Goal: Task Accomplishment & Management: Manage account settings

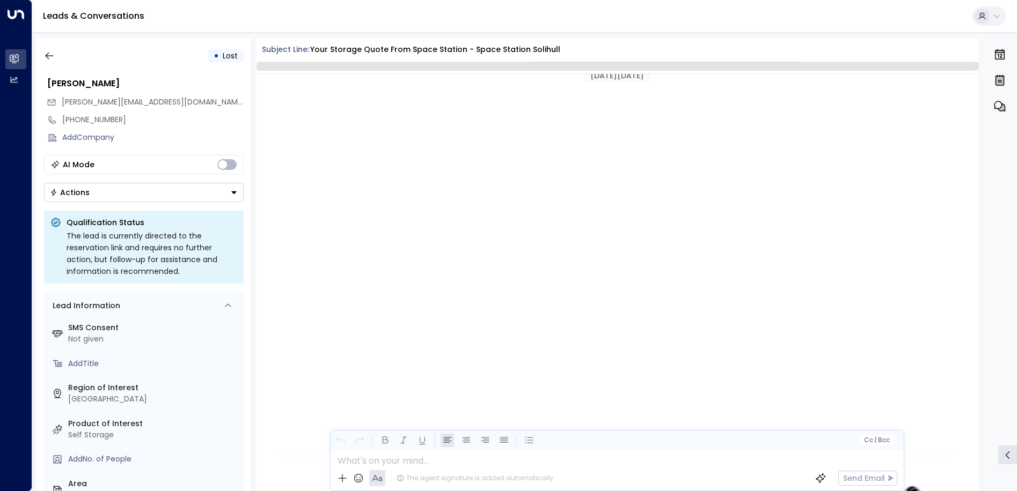
scroll to position [445, 0]
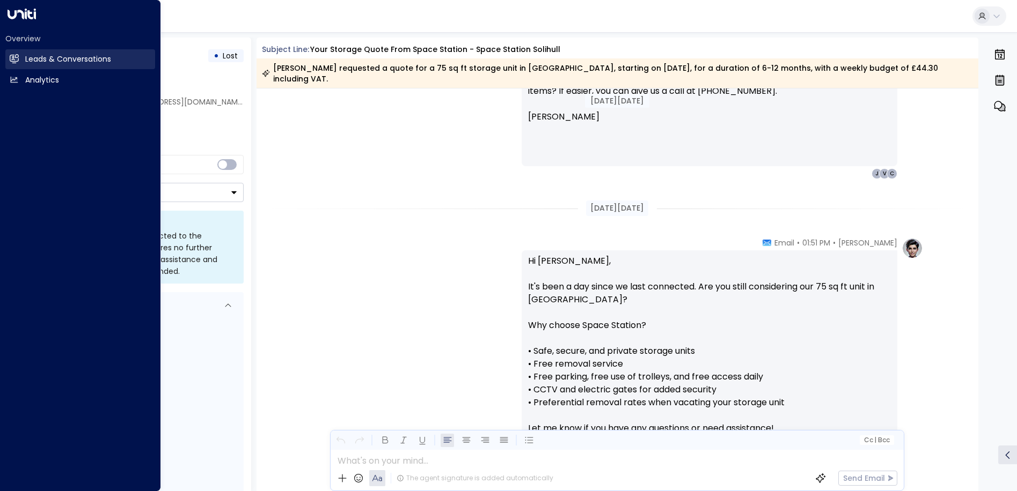
click at [12, 60] on icon at bounding box center [15, 58] width 7 height 9
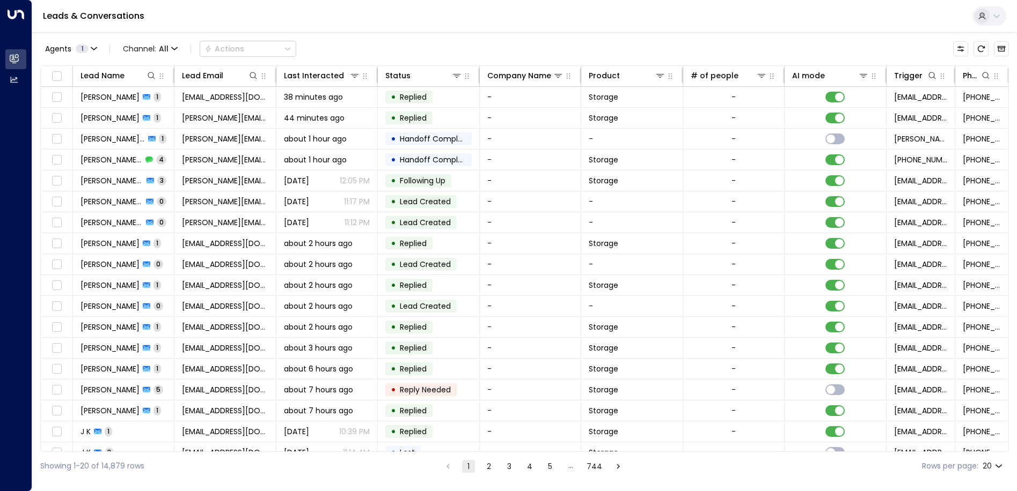
scroll to position [0, 1]
click at [960, 53] on icon "Customize" at bounding box center [960, 49] width 9 height 9
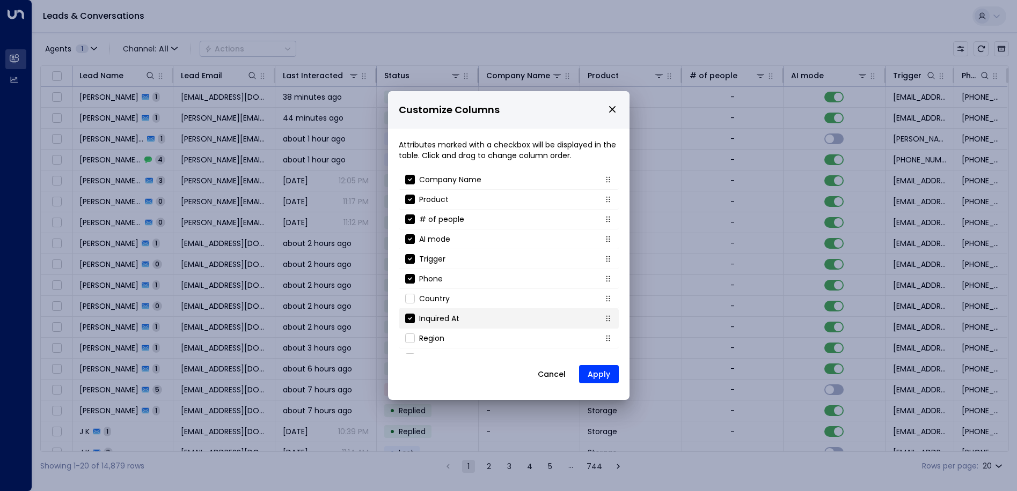
scroll to position [62, 0]
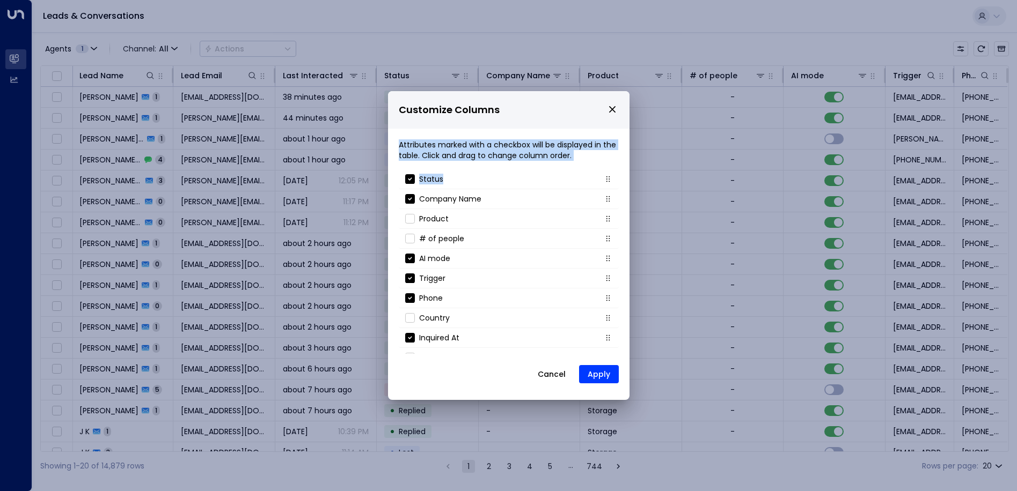
drag, startPoint x: 509, startPoint y: 102, endPoint x: 520, endPoint y: 160, distance: 58.6
click at [520, 160] on div "Customize Columns Attributes marked with a checkbox will be displayed in the ta…" at bounding box center [508, 245] width 241 height 309
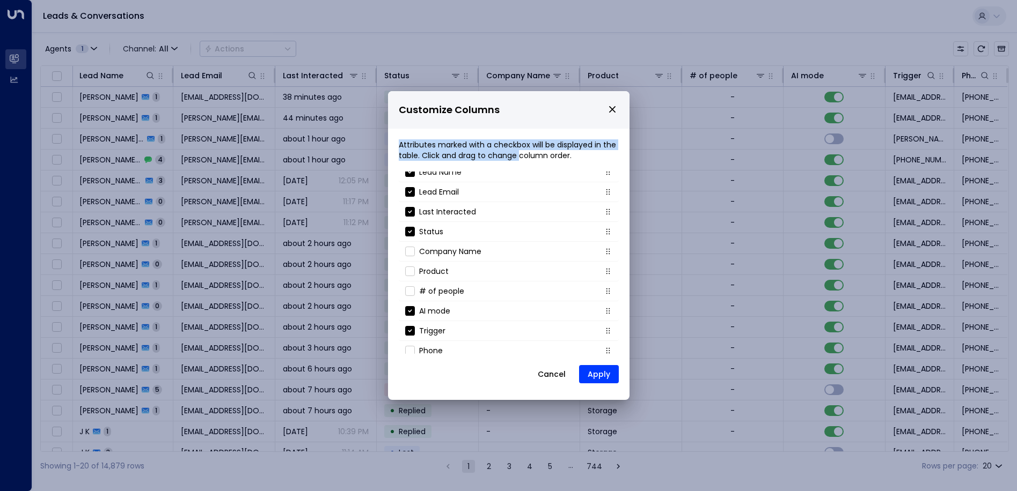
scroll to position [8, 0]
click at [596, 373] on button "Apply" at bounding box center [599, 374] width 40 height 18
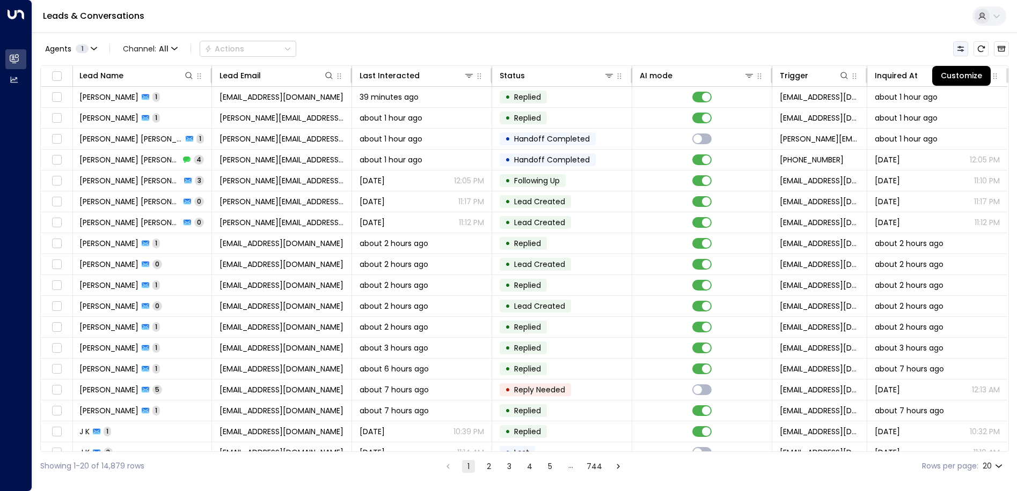
click at [958, 45] on icon "Customize" at bounding box center [960, 49] width 9 height 9
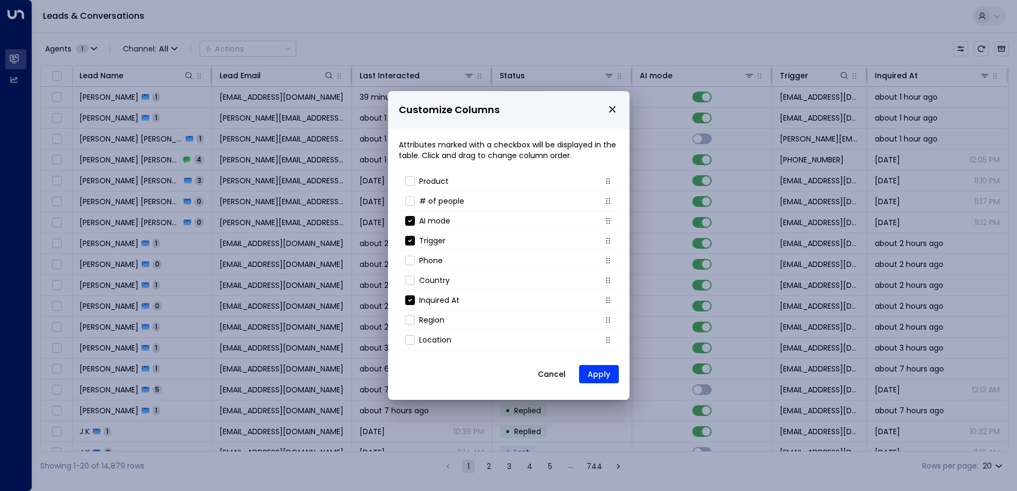
scroll to position [115, 0]
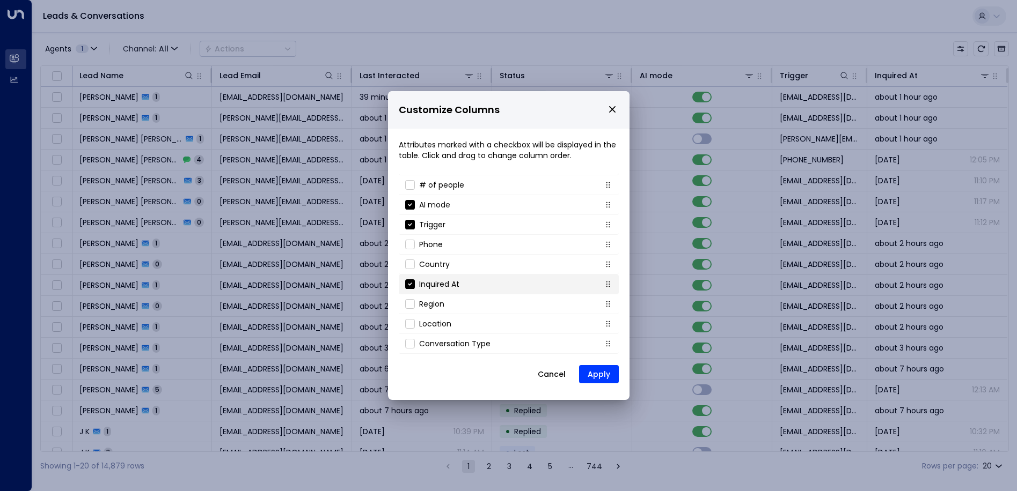
click at [415, 286] on div "Inquired At" at bounding box center [432, 284] width 54 height 11
click at [589, 373] on button "Apply" at bounding box center [599, 374] width 40 height 18
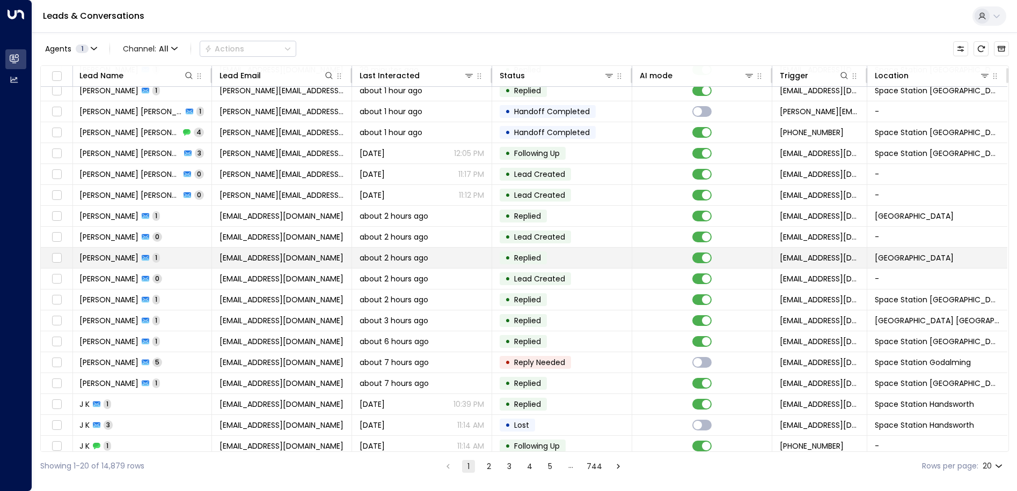
scroll to position [0, 1]
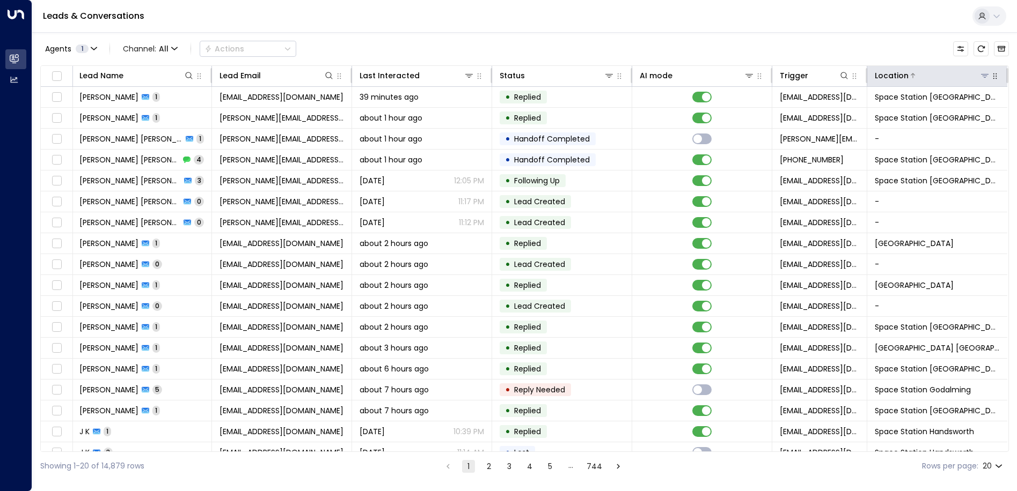
click at [980, 80] on button at bounding box center [984, 75] width 11 height 11
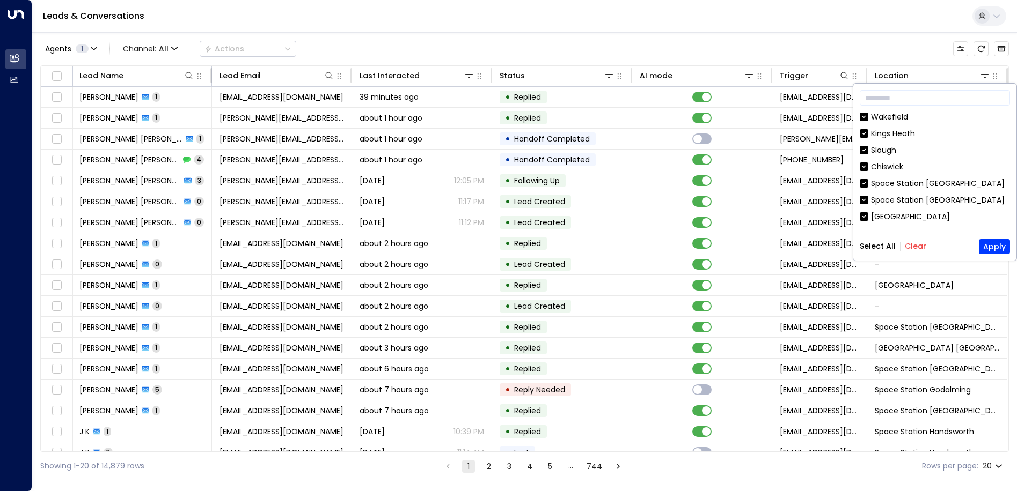
scroll to position [238, 0]
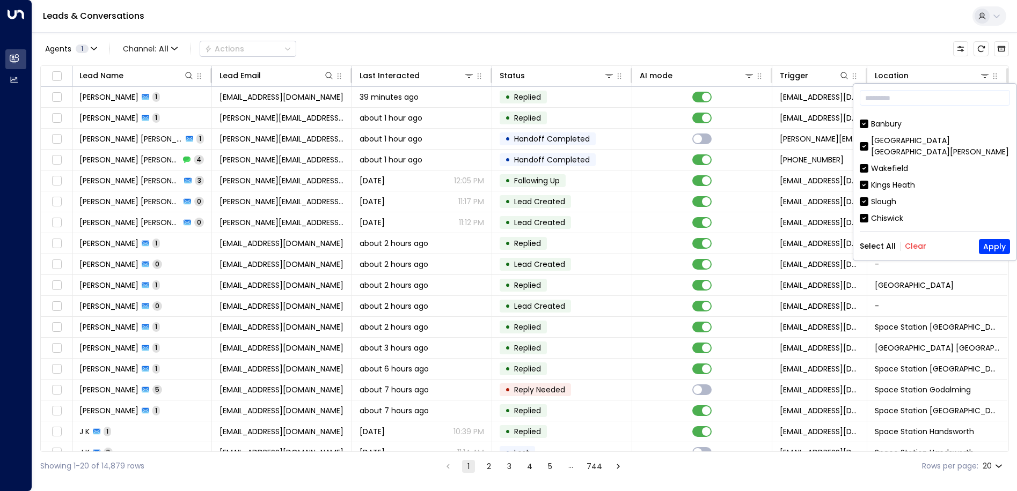
click at [923, 249] on div "Select All Clear Apply" at bounding box center [934, 246] width 150 height 15
click at [914, 245] on button "Clear" at bounding box center [915, 246] width 21 height 9
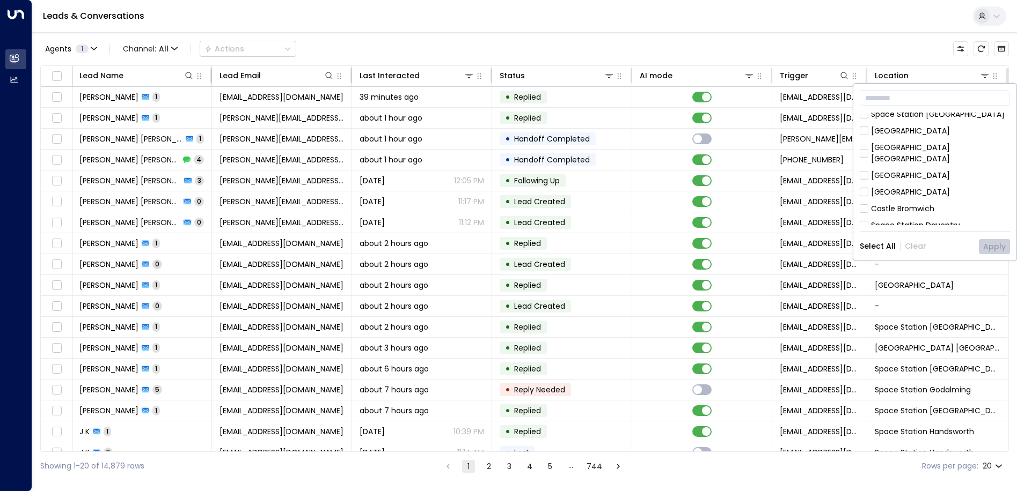
scroll to position [322, 0]
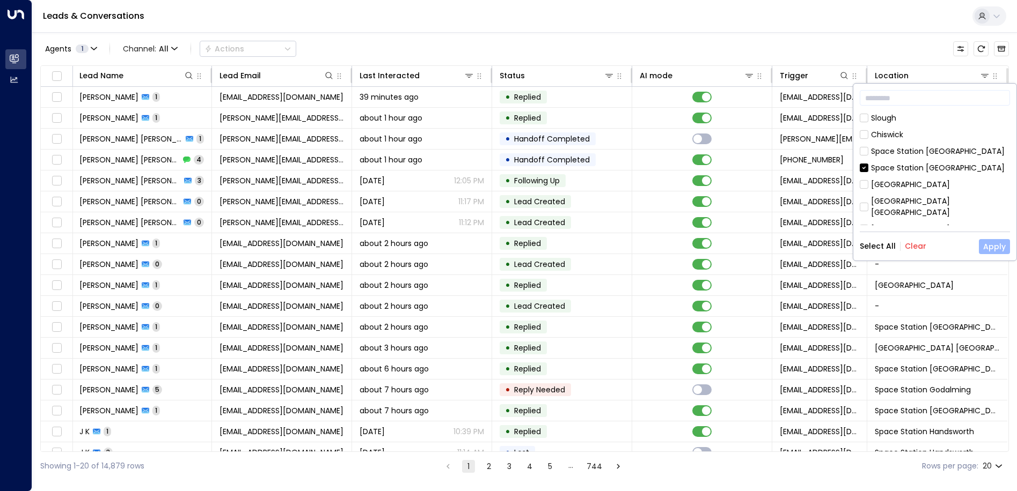
click at [986, 245] on button "Apply" at bounding box center [994, 246] width 31 height 15
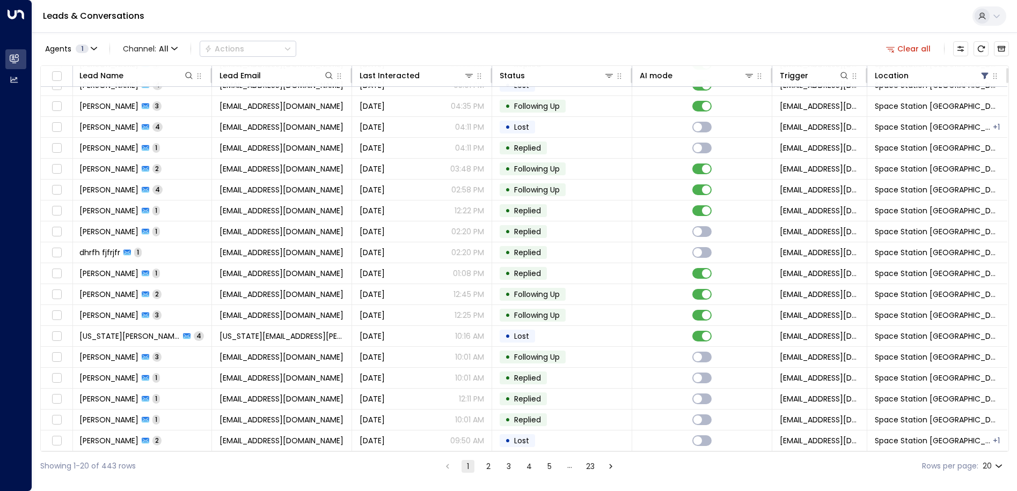
scroll to position [57, 1]
click at [487, 469] on button "2" at bounding box center [488, 466] width 13 height 13
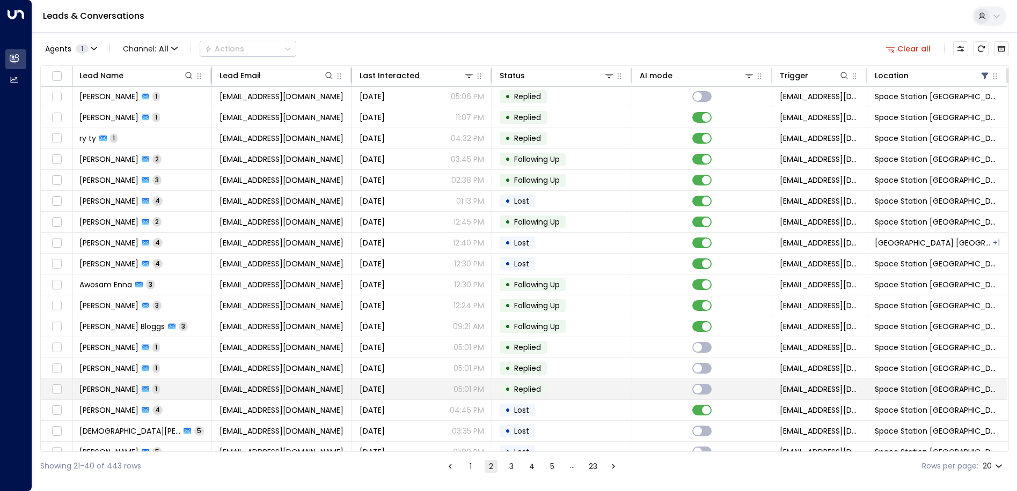
scroll to position [0, 1]
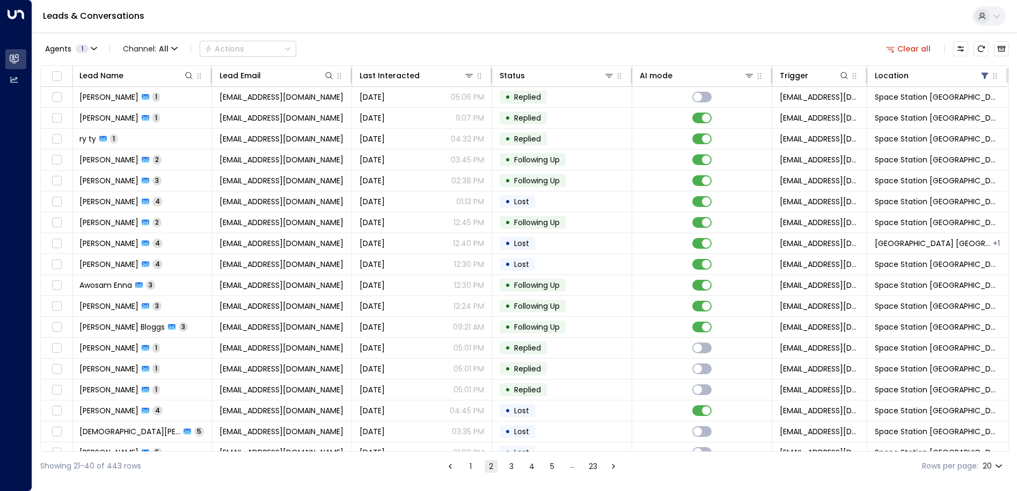
click at [469, 468] on button "1" at bounding box center [470, 466] width 13 height 13
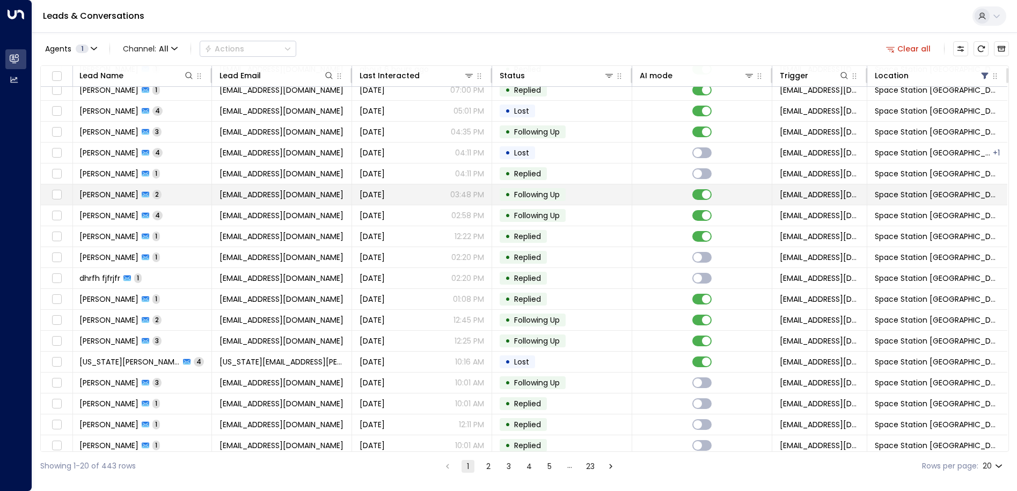
scroll to position [0, 1]
